Goal: Task Accomplishment & Management: Manage account settings

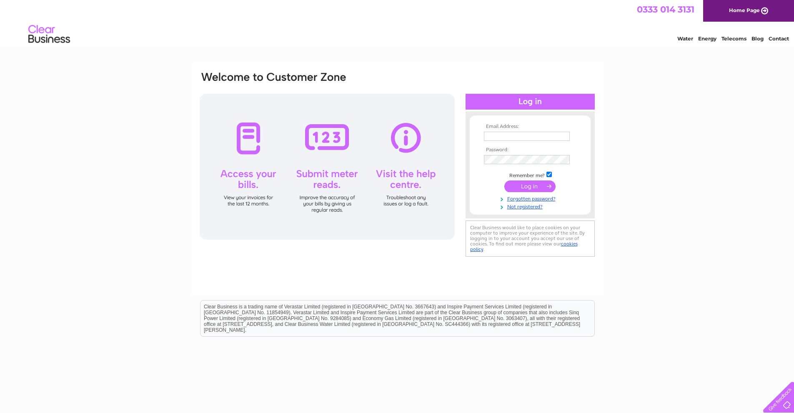
type input "netherleeparkautos@hotmail.co.uk"
click at [528, 188] on input "submit" at bounding box center [529, 187] width 51 height 12
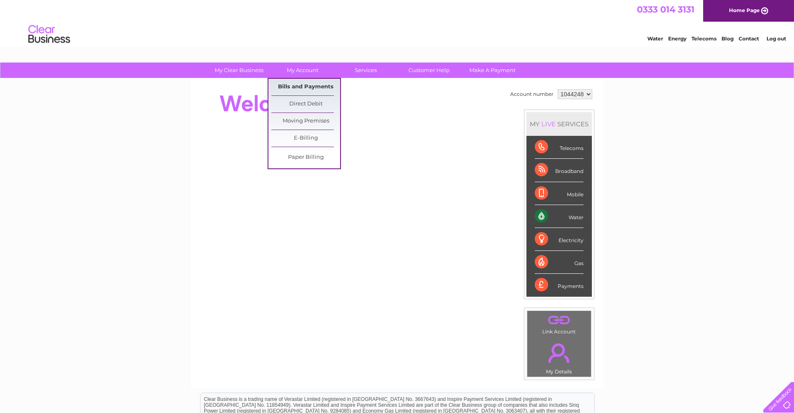
click at [306, 88] on link "Bills and Payments" at bounding box center [305, 87] width 69 height 17
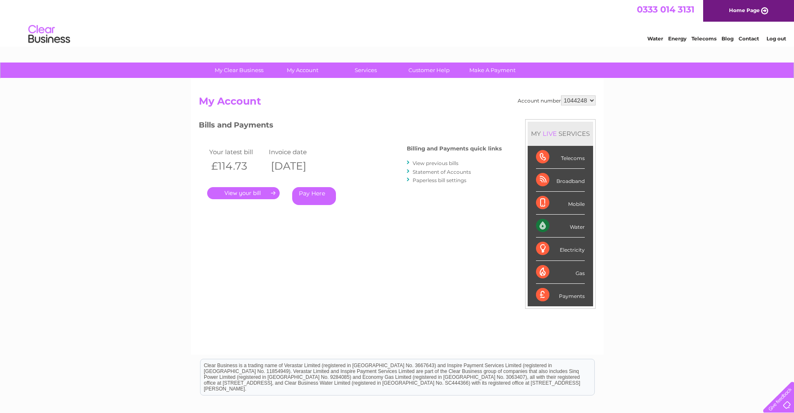
click at [247, 191] on link "." at bounding box center [243, 193] width 73 height 12
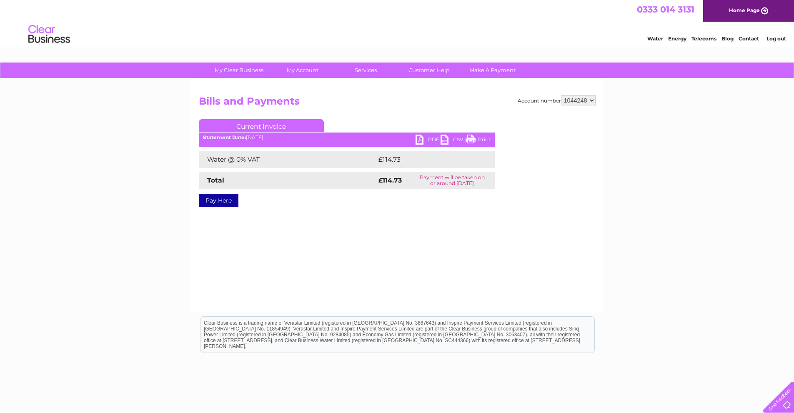
drag, startPoint x: 472, startPoint y: 137, endPoint x: 646, endPoint y: 32, distance: 203.1
click at [472, 137] on link "Print" at bounding box center [478, 141] width 25 height 12
click at [419, 140] on link "PDF" at bounding box center [428, 141] width 25 height 12
